Goal: Information Seeking & Learning: Find specific fact

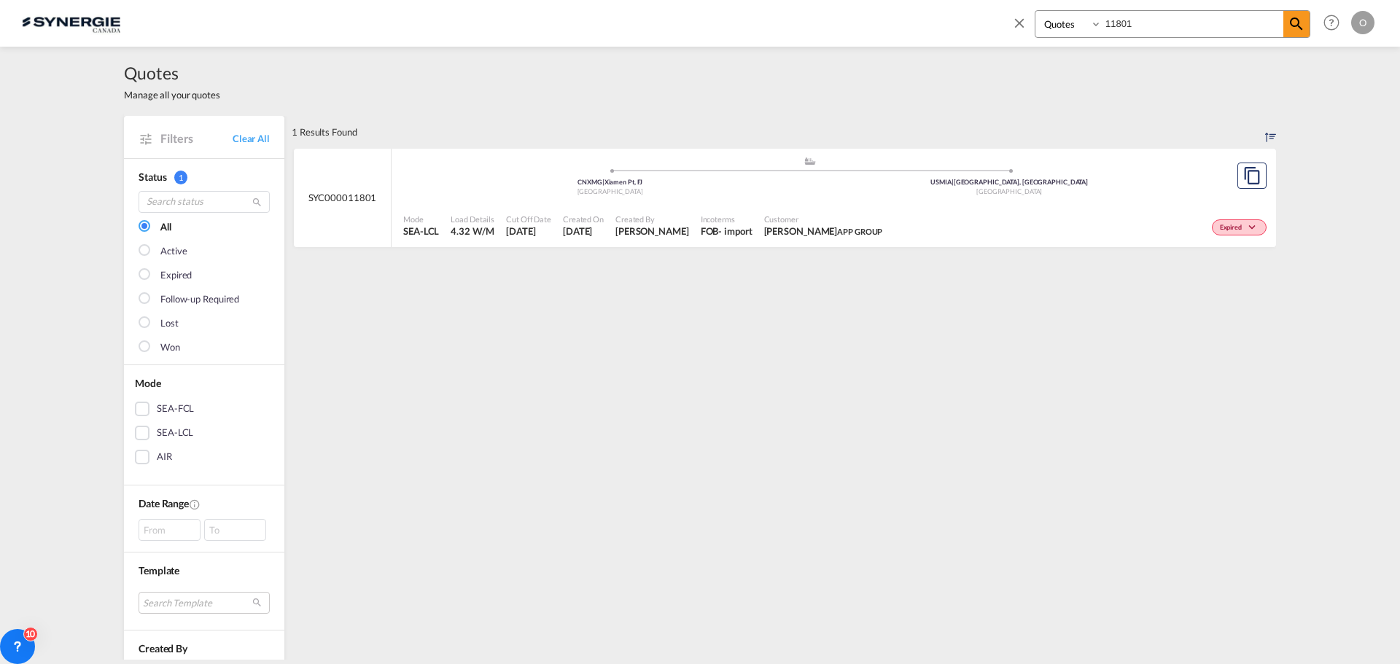
select select "Quotes"
click at [1157, 23] on input "11801" at bounding box center [1193, 24] width 182 height 26
drag, startPoint x: 1157, startPoint y: 23, endPoint x: 1052, endPoint y: 22, distance: 104.3
click at [1054, 23] on div "Bookings Quotes Enquiries 11801" at bounding box center [1173, 24] width 276 height 28
click at [648, 236] on span "[PERSON_NAME]" at bounding box center [653, 231] width 74 height 13
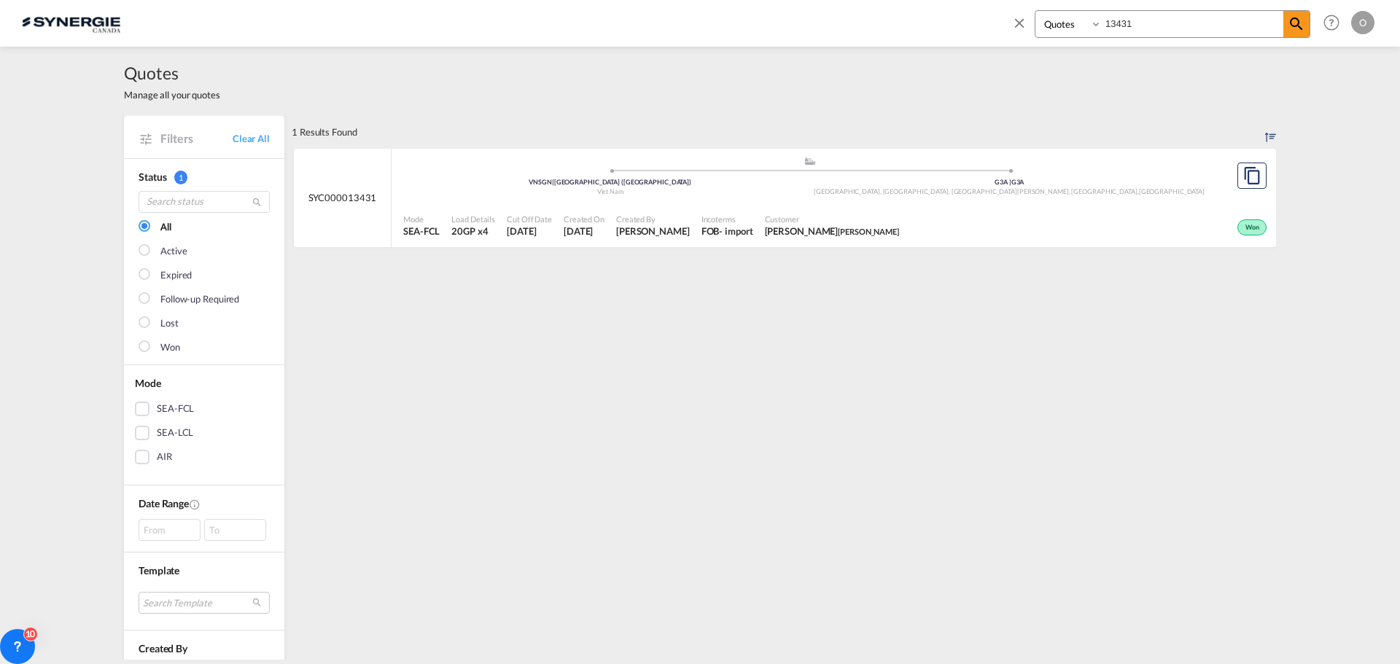
drag, startPoint x: 1159, startPoint y: 26, endPoint x: 1051, endPoint y: 26, distance: 108.7
click at [1051, 26] on div "Bookings Quotes Enquiries 13431" at bounding box center [1173, 24] width 276 height 28
type input "14497"
click at [701, 236] on div "FOB" at bounding box center [710, 231] width 18 height 13
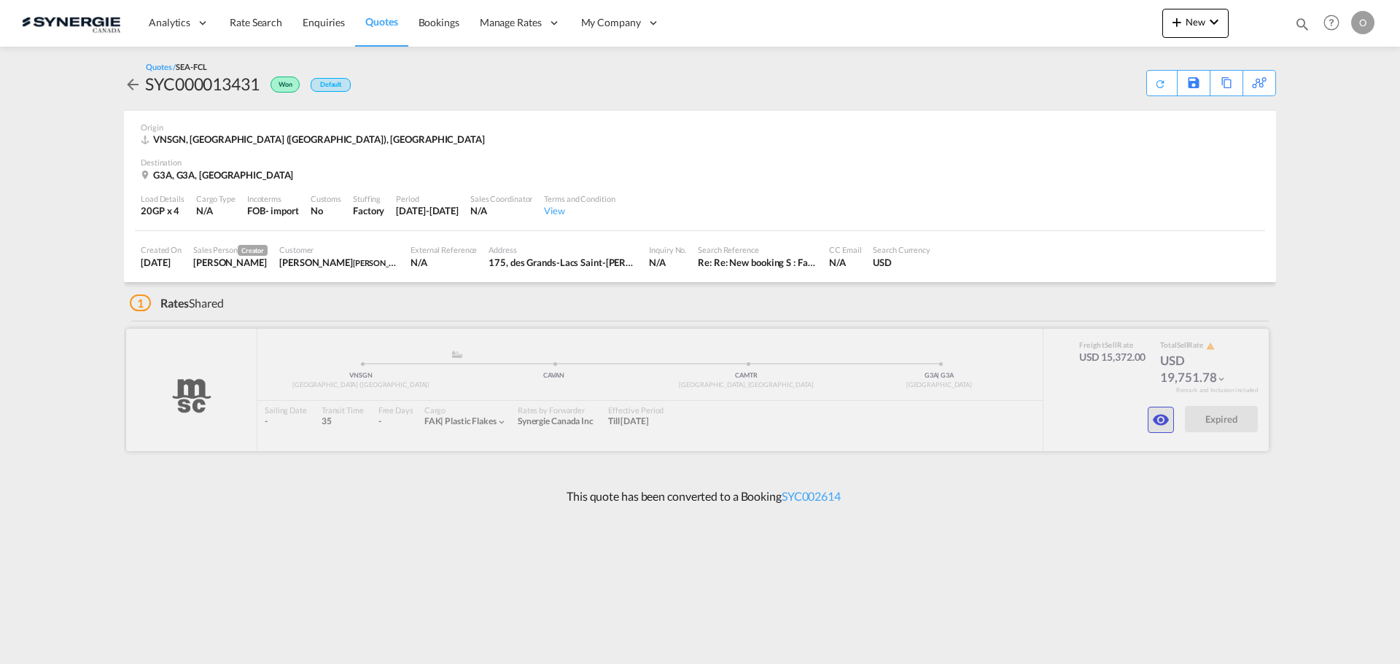
click at [1157, 423] on md-icon "icon-eye" at bounding box center [1161, 420] width 18 height 18
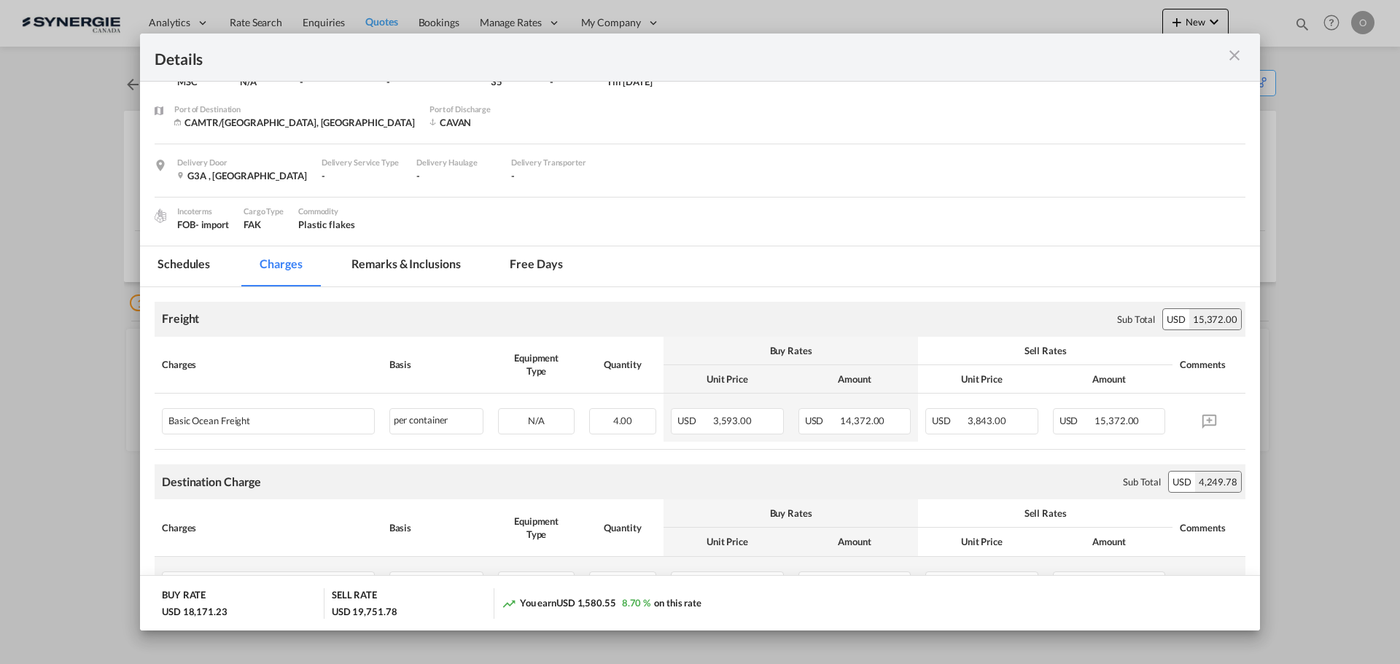
scroll to position [73, 0]
click at [415, 271] on md-tab-item "Remarks & Inclusions" at bounding box center [406, 269] width 144 height 40
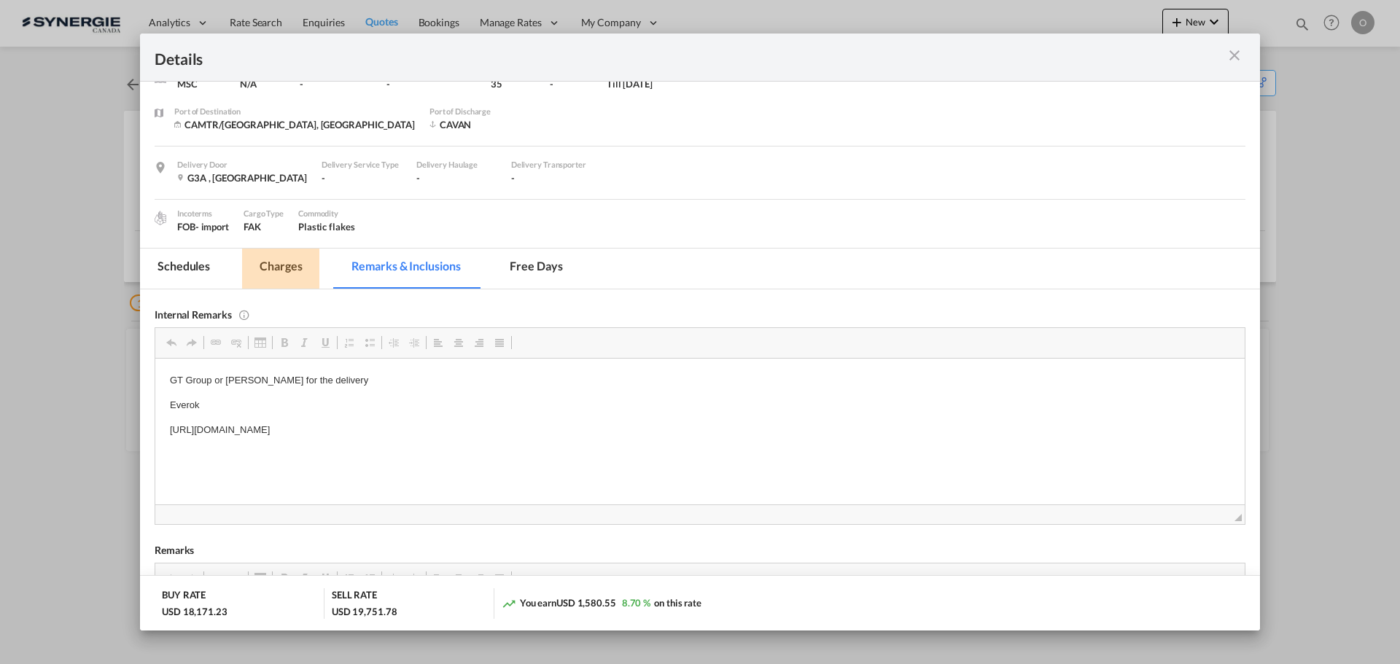
click at [279, 264] on md-tab-item "Charges" at bounding box center [280, 269] width 77 height 40
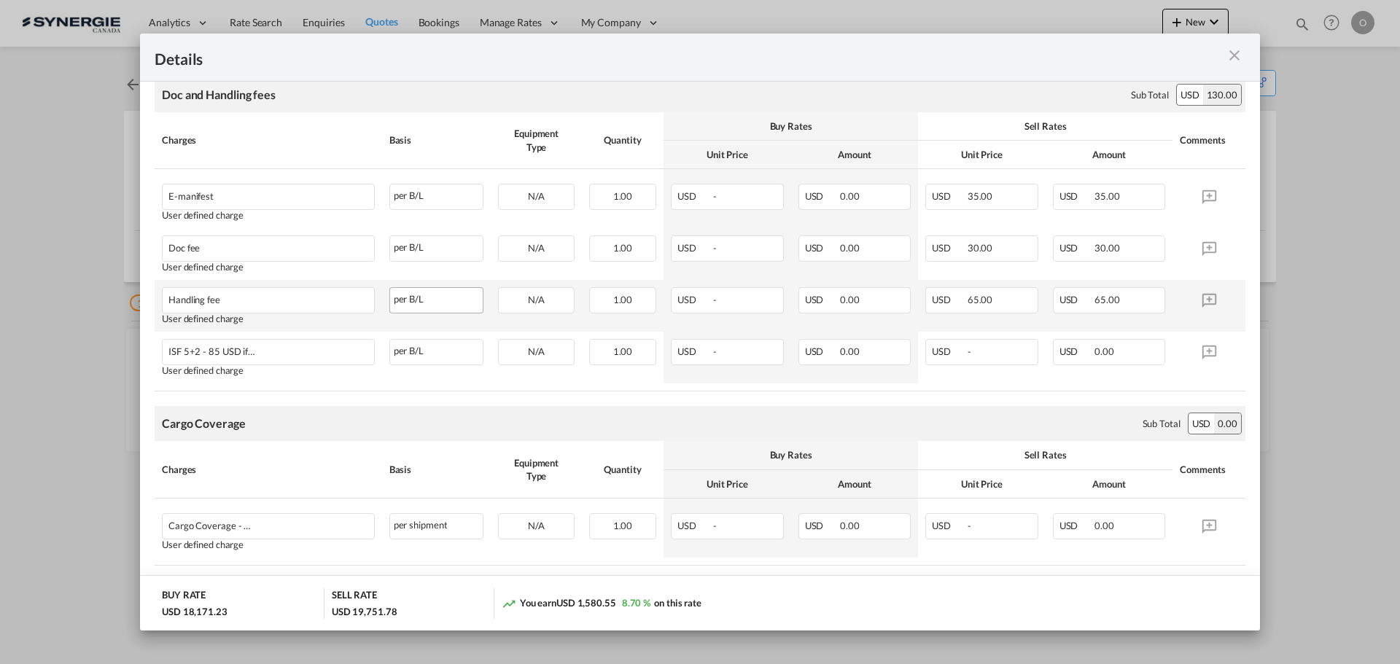
scroll to position [763, 0]
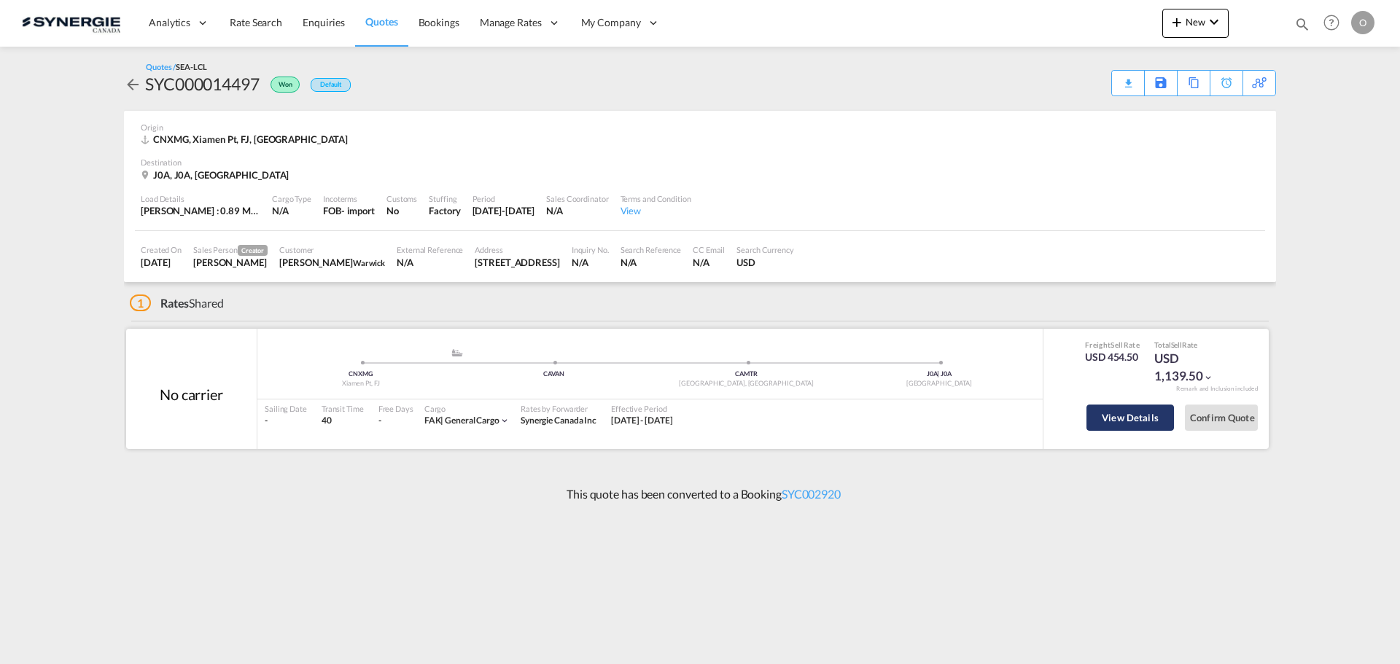
click at [1124, 414] on button "View Details" at bounding box center [1131, 418] width 88 height 26
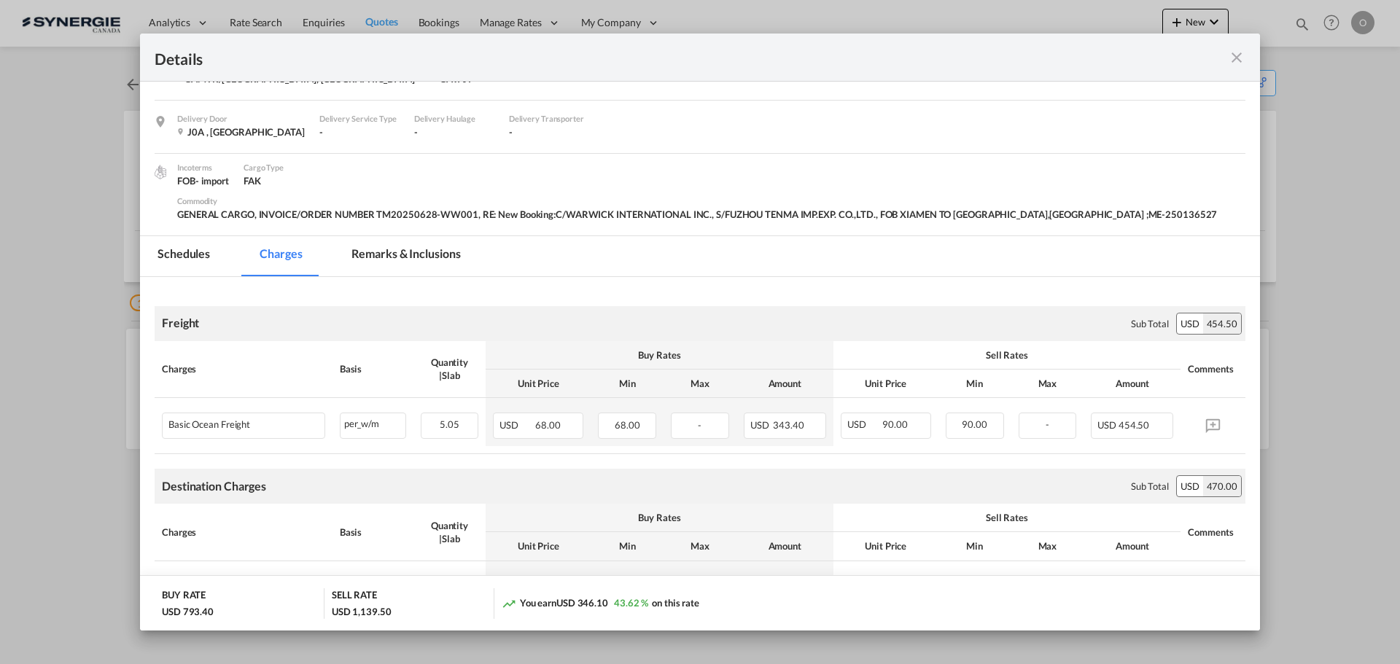
scroll to position [8, 0]
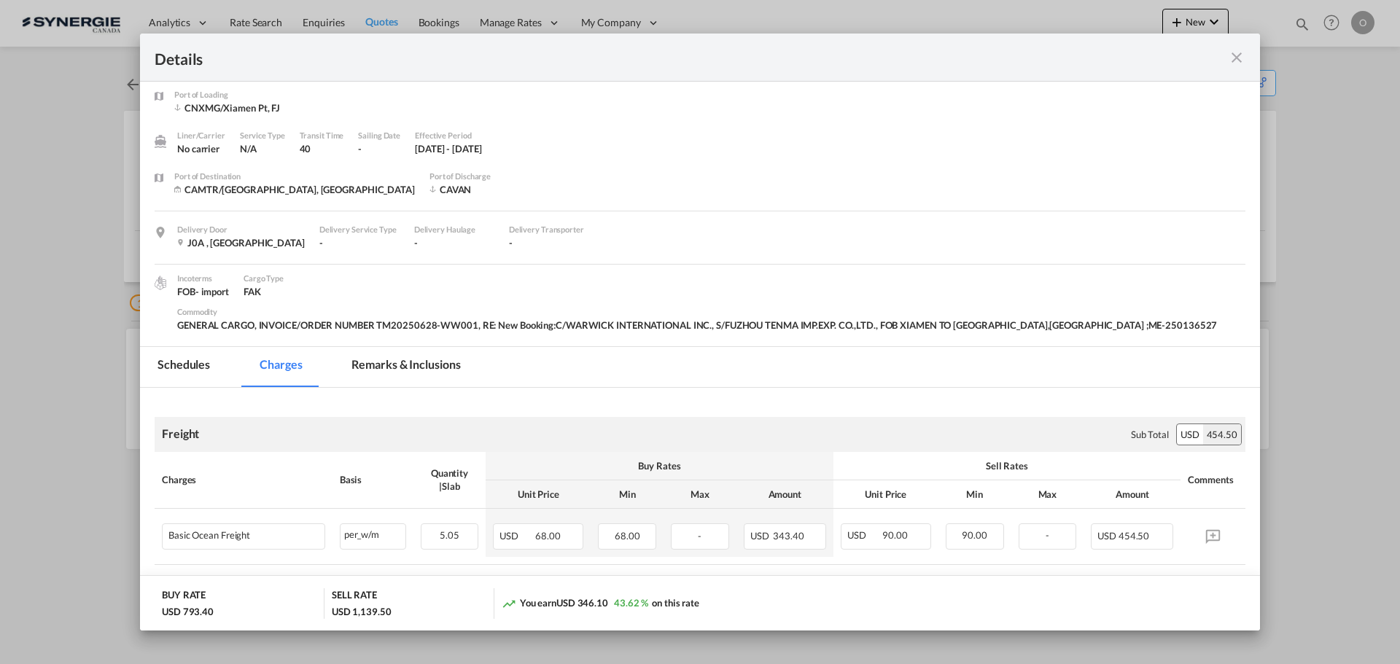
click at [432, 347] on md-tab-item "Remarks & Inclusions" at bounding box center [406, 367] width 144 height 40
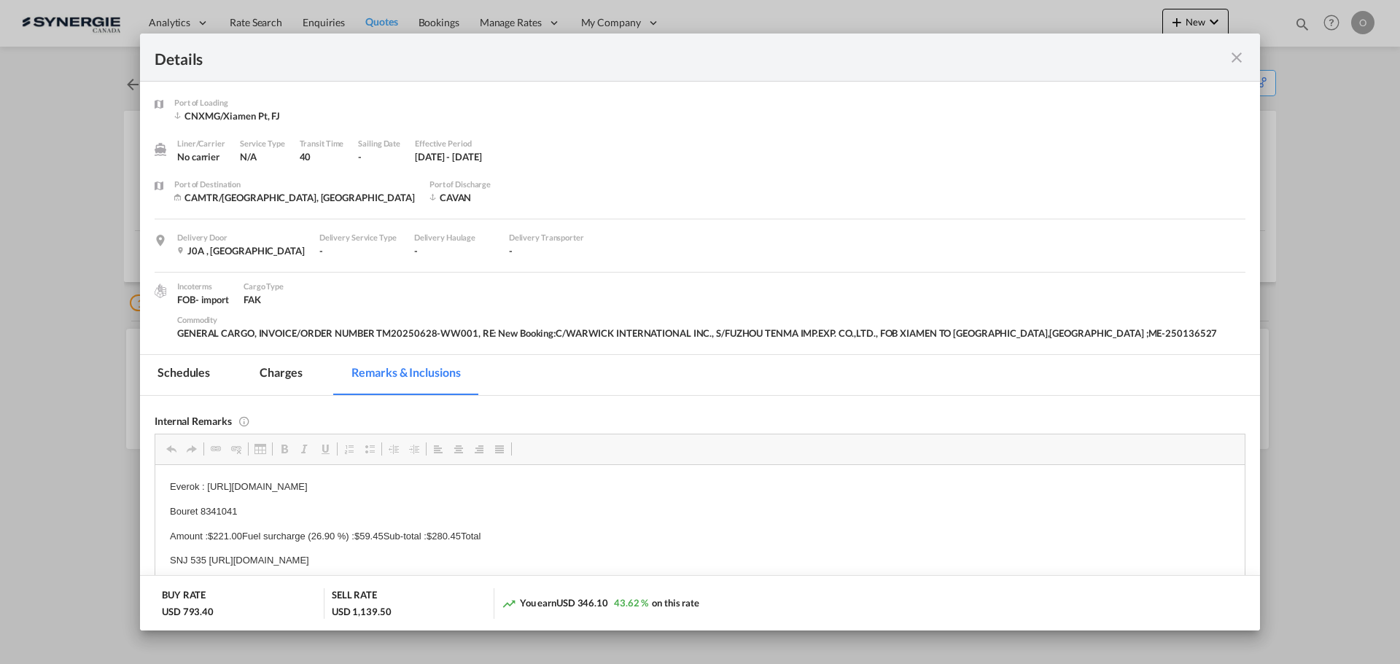
scroll to position [0, 0]
drag, startPoint x: 206, startPoint y: 556, endPoint x: 219, endPoint y: 561, distance: 13.1
drag, startPoint x: 209, startPoint y: 559, endPoint x: 617, endPoint y: 586, distance: 409.2
click at [617, 586] on body "Everok : https://app.frontapp.com/open/msg_1gynk89b?key=aEJrfYDp4Glr6FhD49TKeZi…" at bounding box center [700, 536] width 1060 height 114
copy p "SNJ 535"
